Goal: Find specific page/section: Find specific page/section

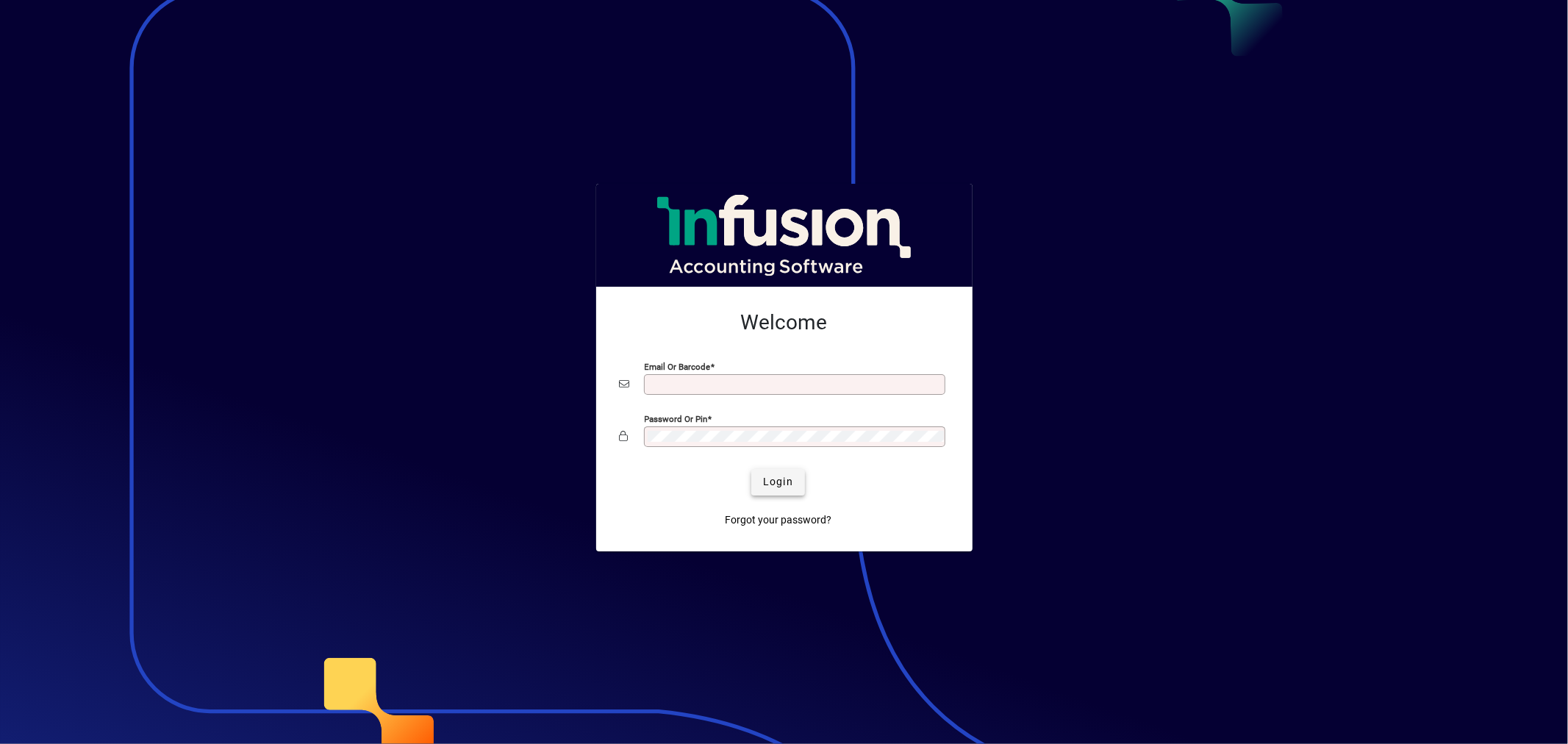
type input "**********"
click at [765, 478] on span "Login" at bounding box center [778, 482] width 30 height 16
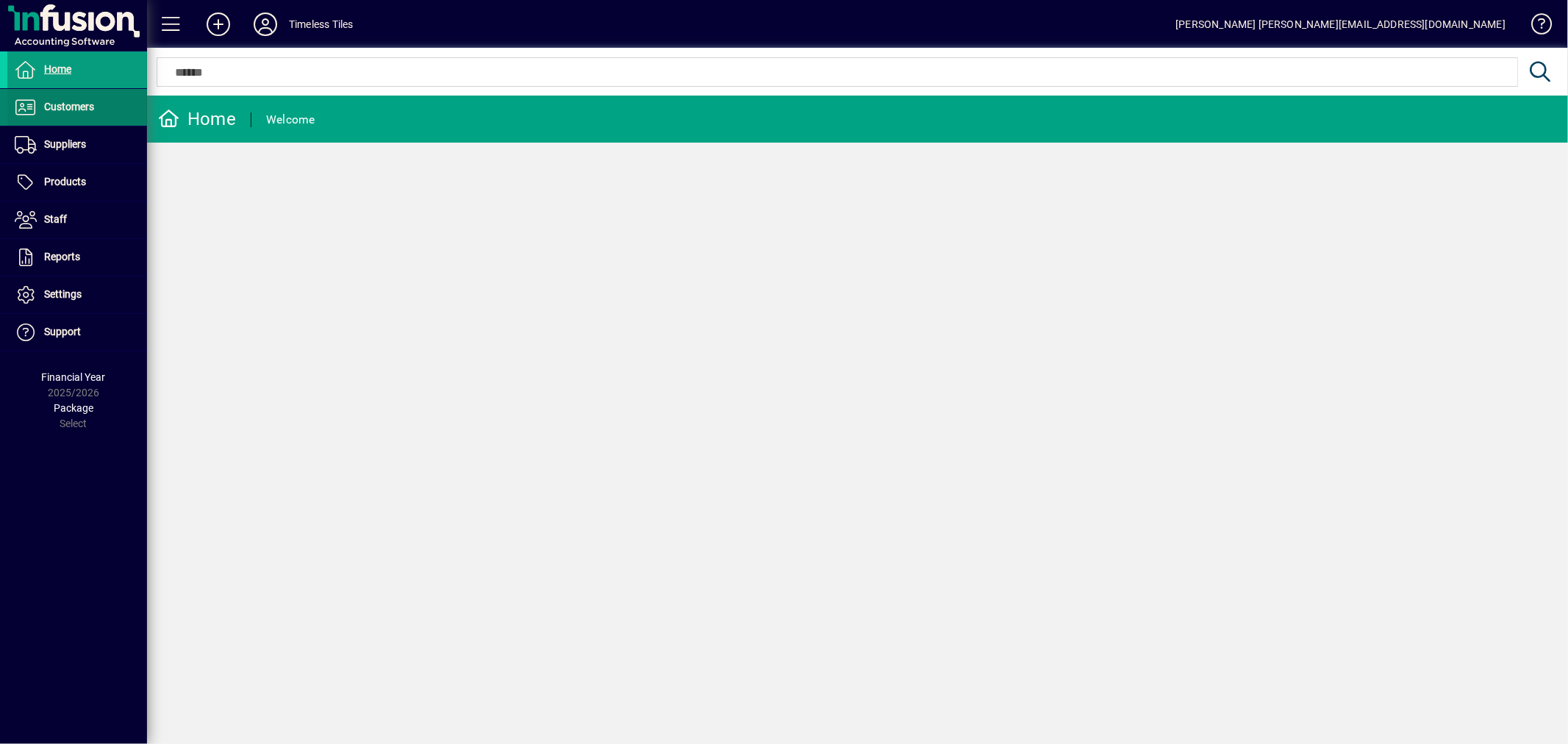
click at [56, 112] on span "Customers" at bounding box center [50, 107] width 87 height 17
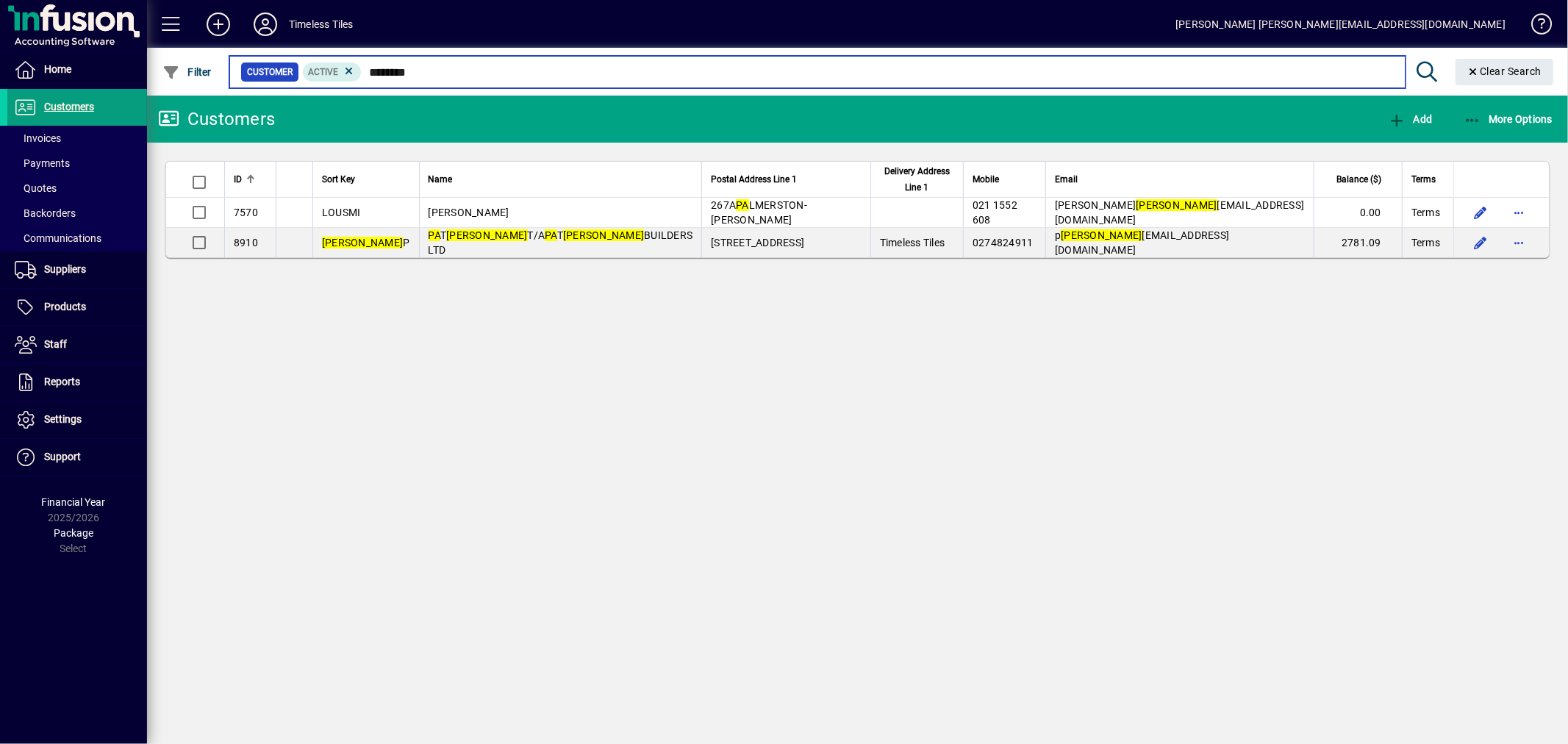
type input "********"
